Goal: Task Accomplishment & Management: Manage account settings

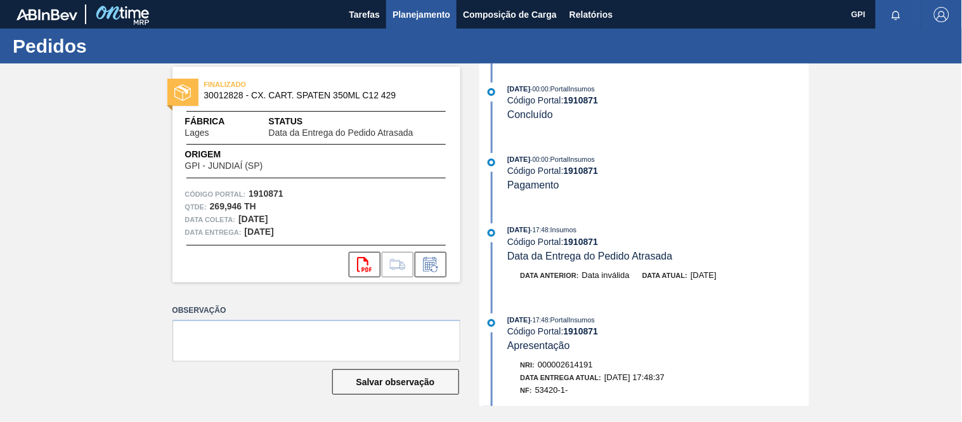
click at [415, 15] on span "Planejamento" at bounding box center [422, 14] width 58 height 15
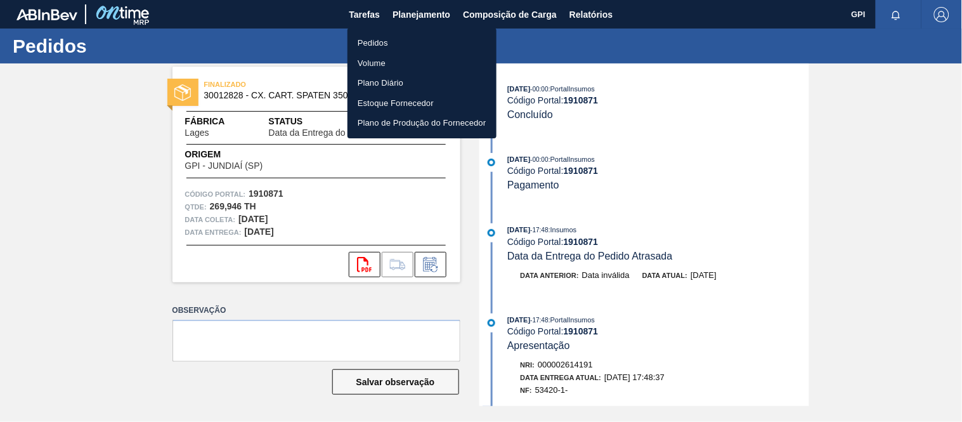
click at [394, 36] on li "Pedidos" at bounding box center [422, 43] width 149 height 20
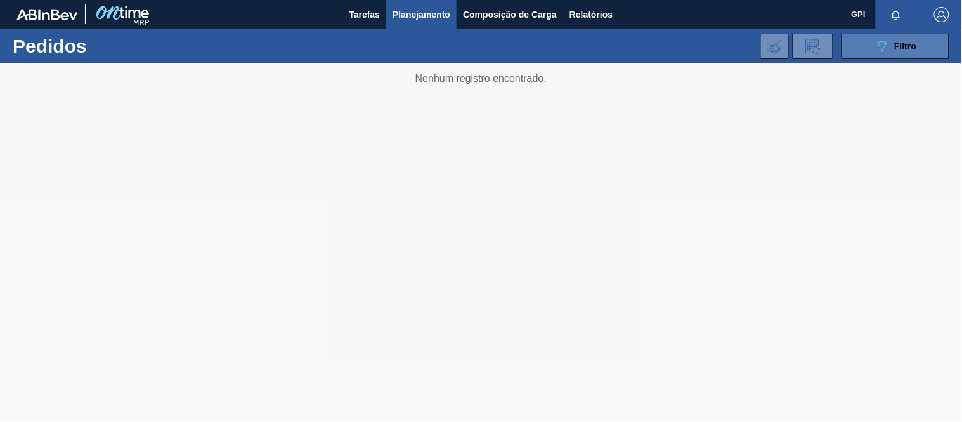
click at [866, 46] on button "089F7B8B-B2A5-4AFE-B5C0-19BA573D28AC Filtro" at bounding box center [896, 46] width 108 height 25
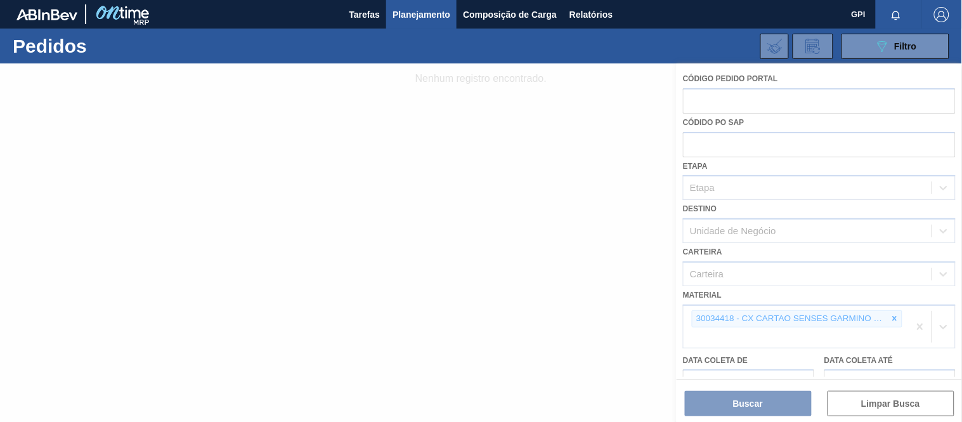
click at [898, 318] on div at bounding box center [481, 242] width 962 height 358
click at [890, 313] on div at bounding box center [481, 242] width 962 height 358
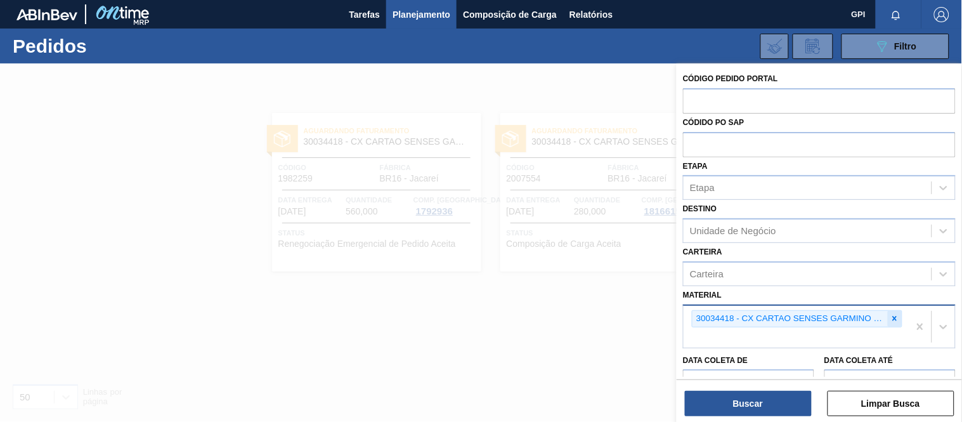
click at [896, 316] on icon at bounding box center [894, 318] width 9 height 9
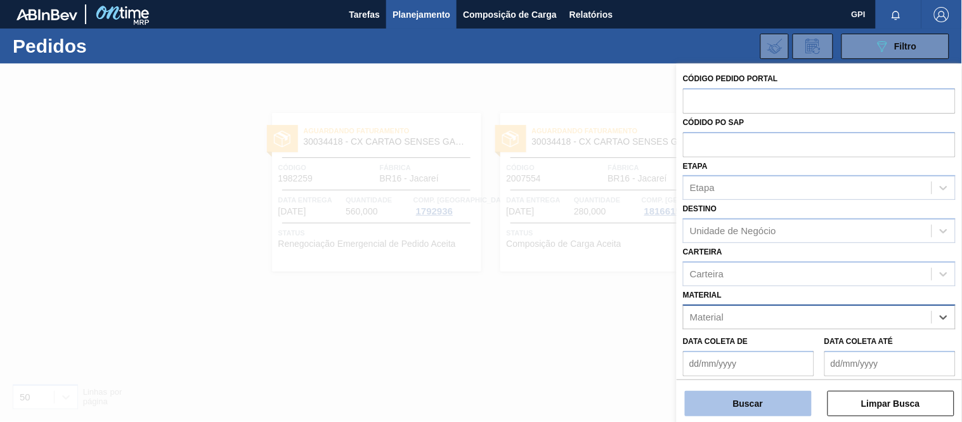
click at [808, 394] on button "Buscar" at bounding box center [748, 403] width 127 height 25
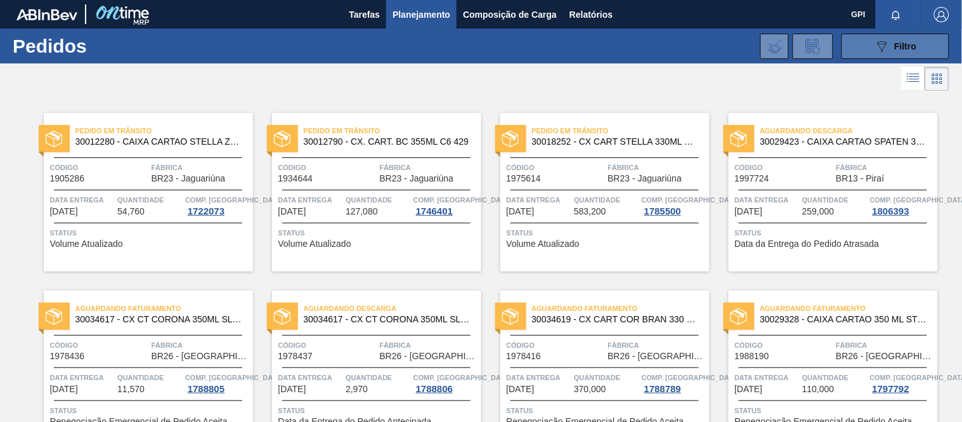
click at [865, 40] on button "089F7B8B-B2A5-4AFE-B5C0-19BA573D28AC Filtro" at bounding box center [896, 46] width 108 height 25
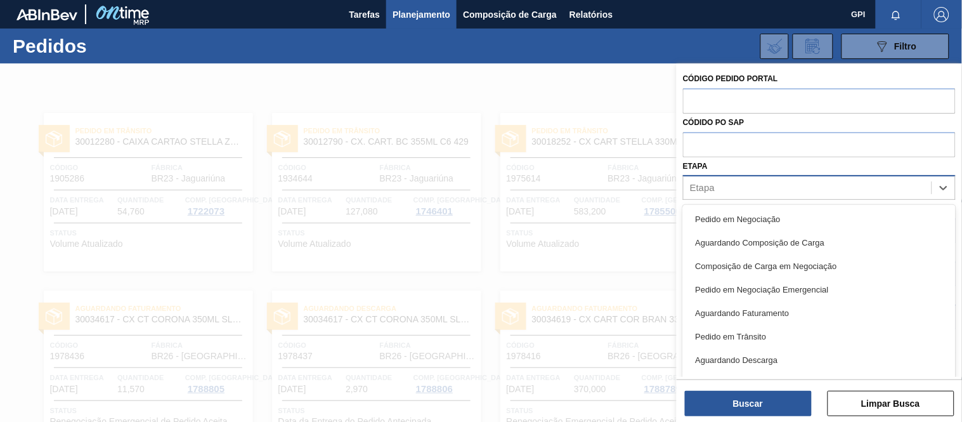
click at [746, 179] on div "Etapa" at bounding box center [808, 188] width 248 height 18
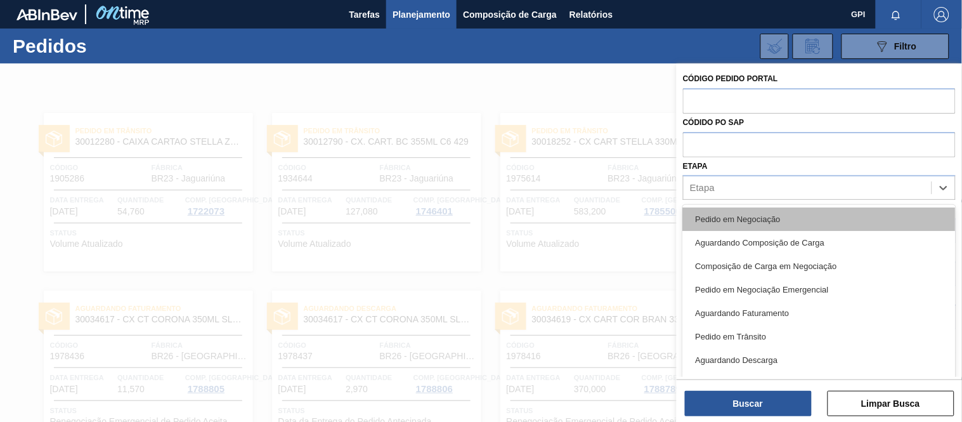
click at [739, 214] on div "Pedido em Negociação" at bounding box center [819, 218] width 273 height 23
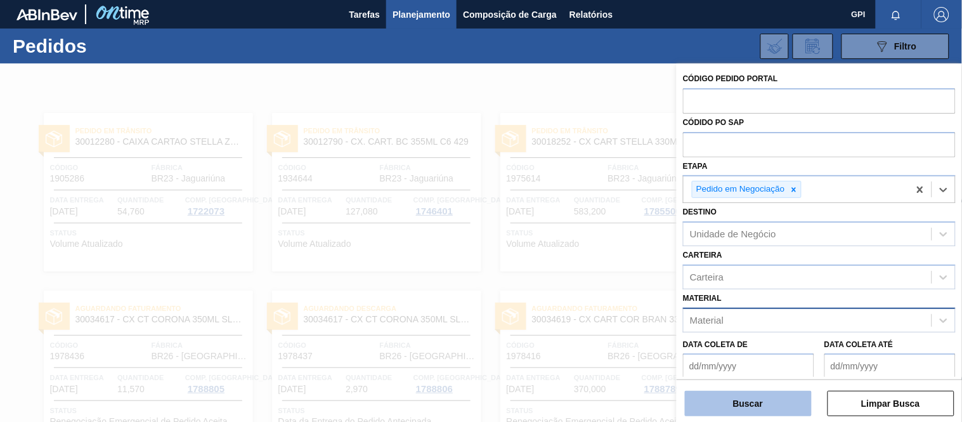
click at [759, 401] on button "Buscar" at bounding box center [748, 403] width 127 height 25
